Goal: Task Accomplishment & Management: Manage account settings

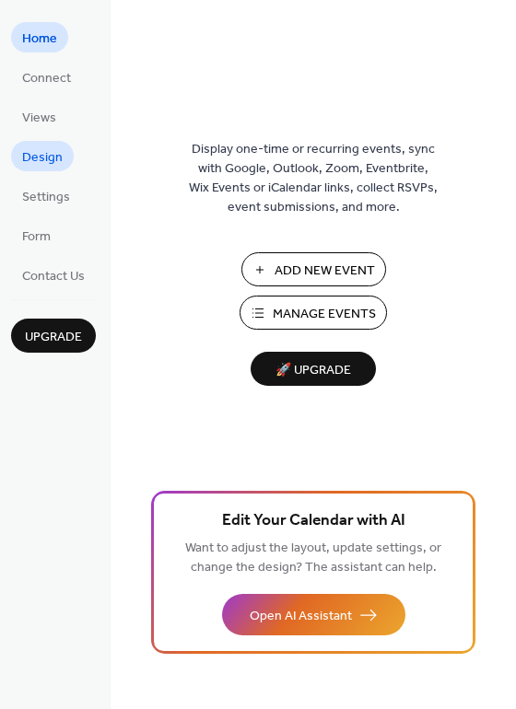
click at [41, 148] on span "Design" at bounding box center [42, 157] width 41 height 19
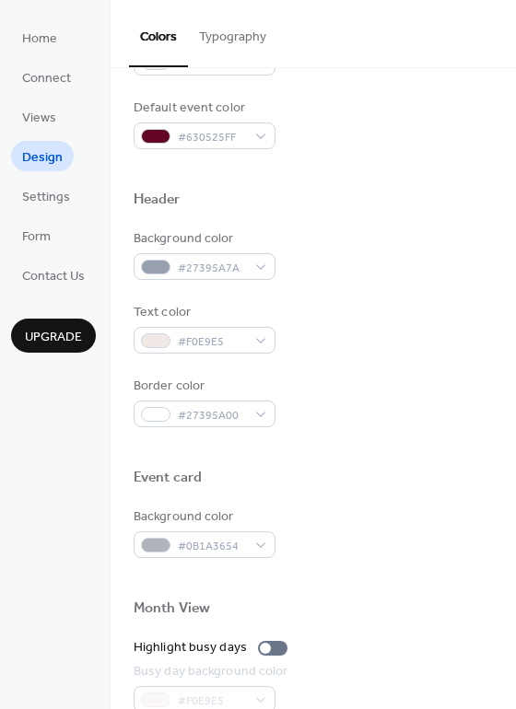
scroll to position [554, 0]
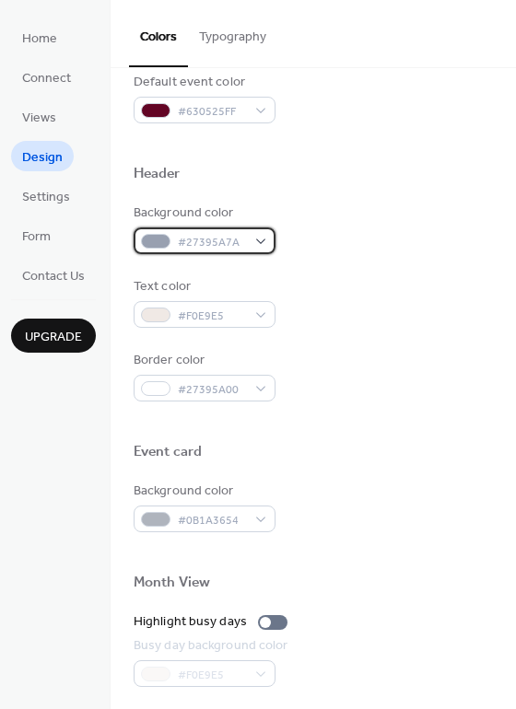
click at [233, 242] on span "#27395A7A" at bounding box center [212, 242] width 68 height 19
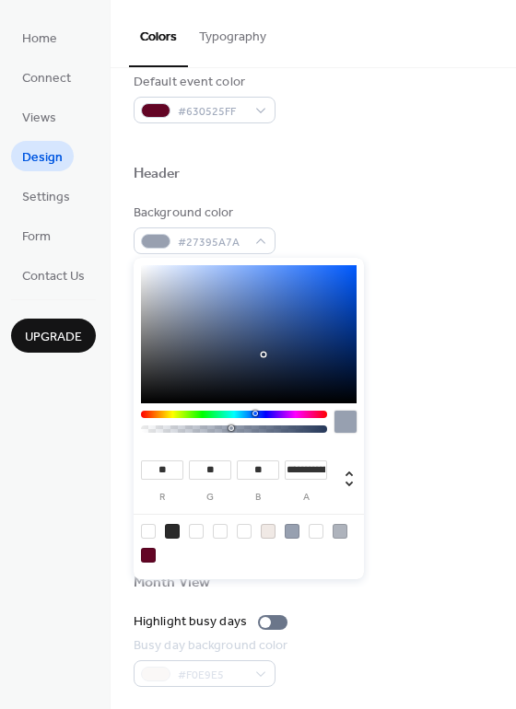
type input "**********"
click at [304, 426] on div at bounding box center [234, 428] width 180 height 7
click at [394, 248] on div "Background color #27395AE2" at bounding box center [313, 229] width 359 height 51
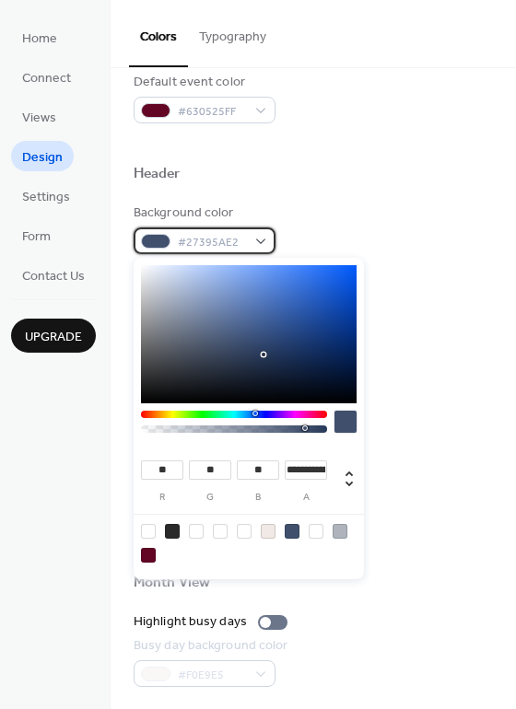
click at [246, 242] on div "#27395AE2" at bounding box center [205, 240] width 142 height 27
type input "**********"
click at [314, 428] on div at bounding box center [314, 428] width 6 height 6
click at [351, 207] on div "Background color #27395AEF" at bounding box center [313, 229] width 359 height 51
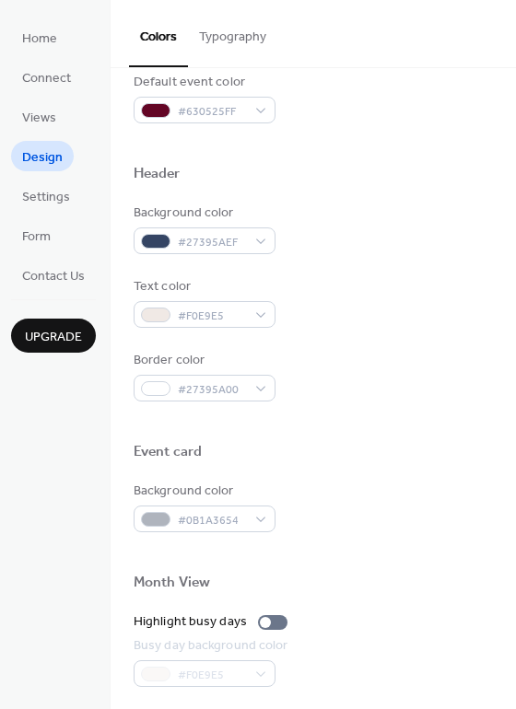
scroll to position [788, 0]
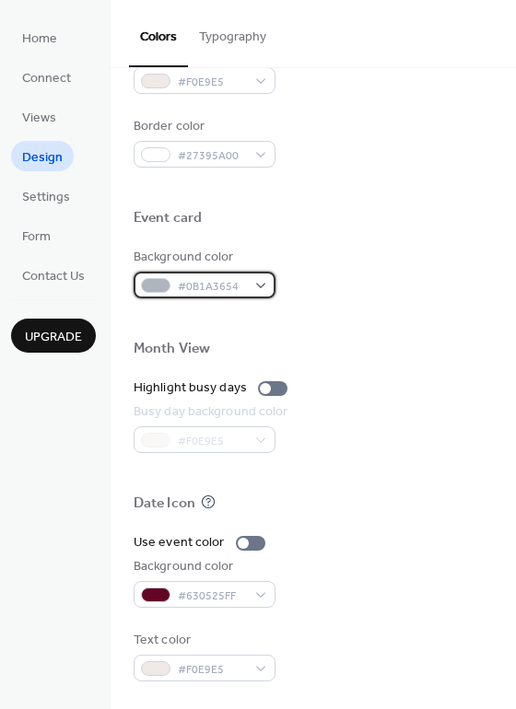
click at [182, 277] on span "#0B1A3654" at bounding box center [212, 286] width 68 height 19
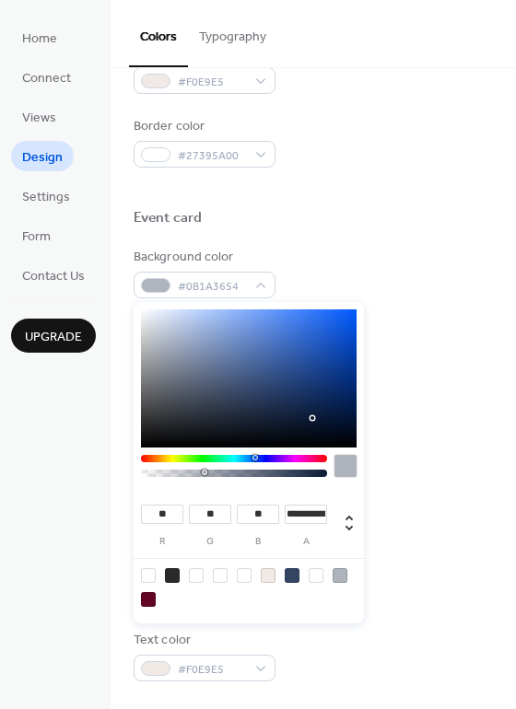
click at [294, 469] on div at bounding box center [234, 470] width 186 height 31
type input "**********"
click at [292, 475] on div at bounding box center [234, 473] width 180 height 7
click at [331, 258] on div "Background color #0B1A36D1" at bounding box center [313, 273] width 359 height 51
